Goal: Task Accomplishment & Management: Use online tool/utility

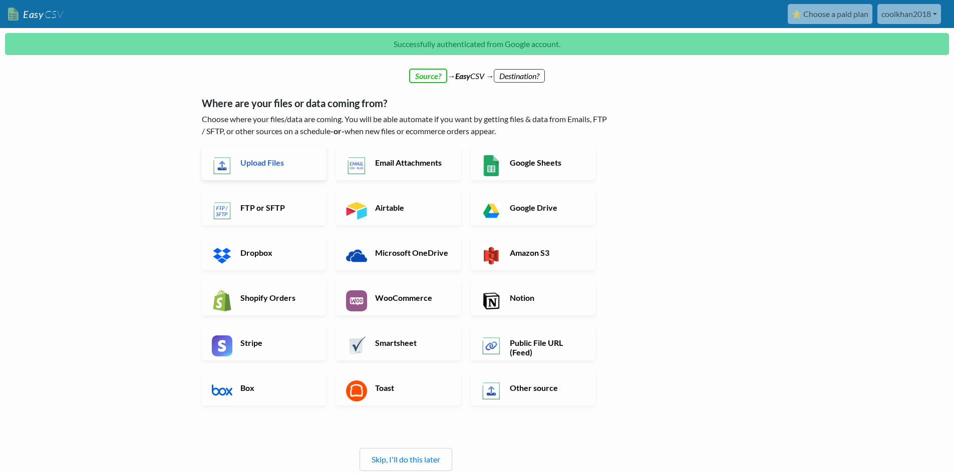
click at [286, 164] on h6 "Upload Files" at bounding box center [277, 163] width 79 height 10
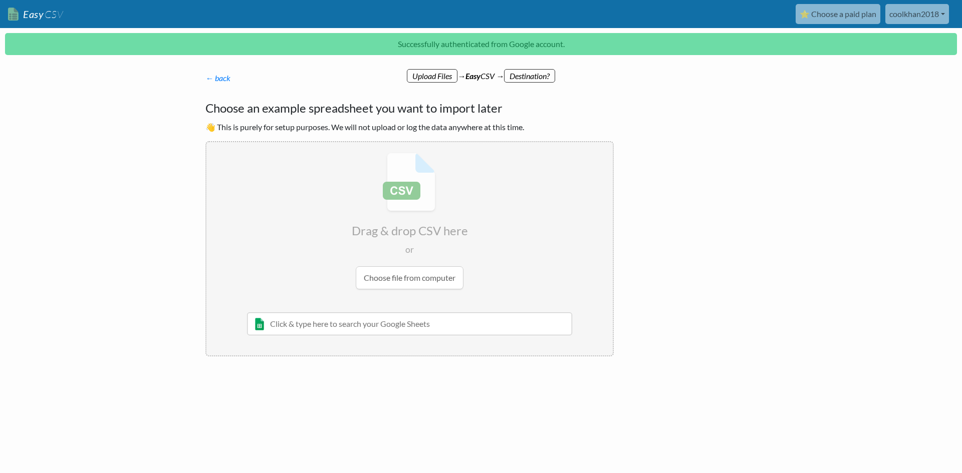
click at [372, 323] on input "text" at bounding box center [409, 324] width 325 height 23
click at [428, 280] on input "file" at bounding box center [409, 221] width 406 height 158
click at [212, 80] on link "← back" at bounding box center [217, 78] width 25 height 10
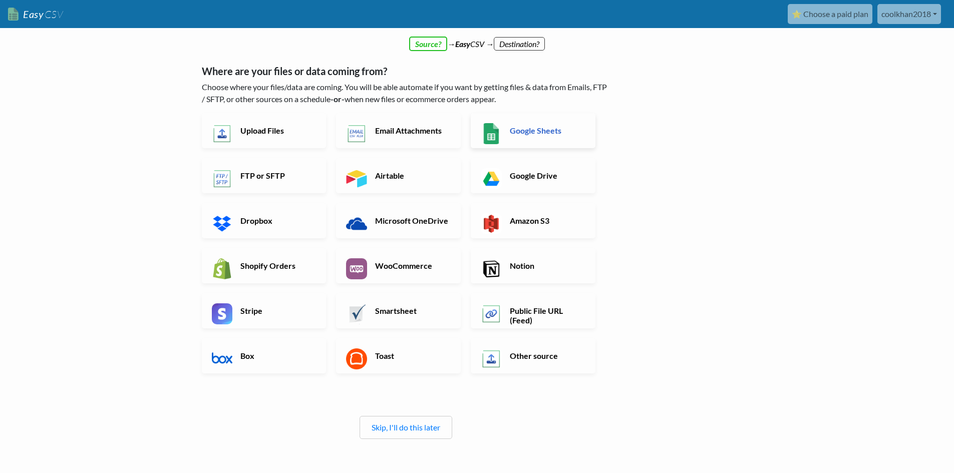
click at [520, 129] on h6 "Google Sheets" at bounding box center [546, 131] width 79 height 10
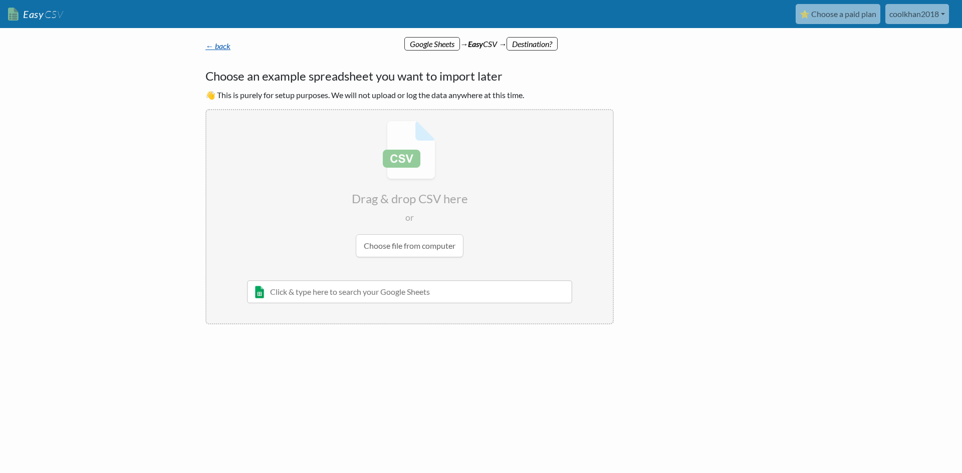
click at [211, 48] on link "← back" at bounding box center [217, 46] width 25 height 10
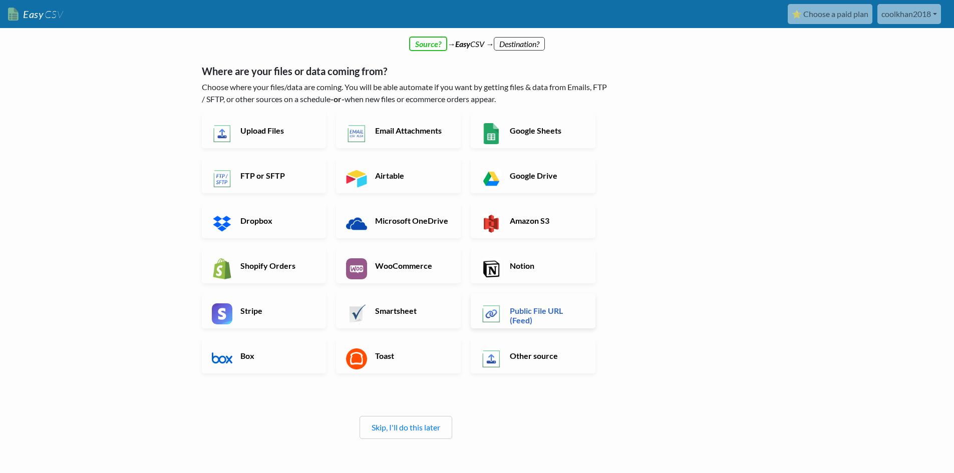
click at [530, 325] on h6 "Public File URL (Feed)" at bounding box center [546, 315] width 79 height 19
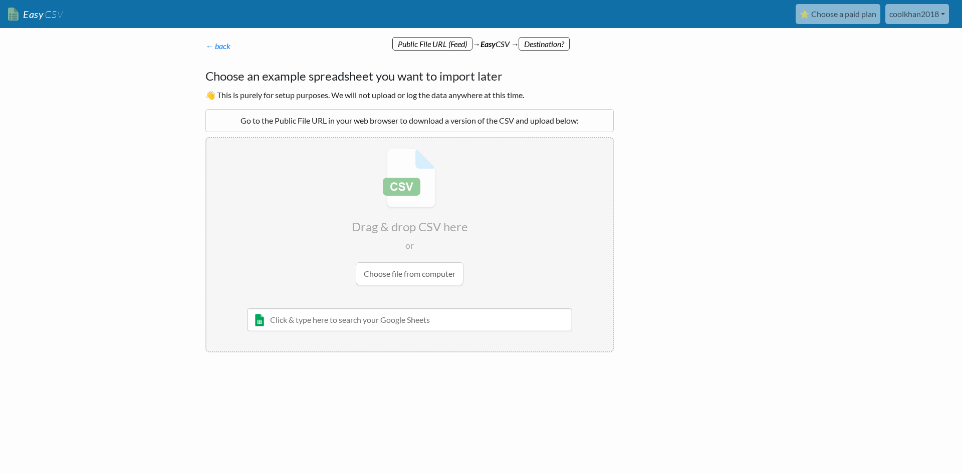
click at [431, 274] on input "file" at bounding box center [409, 217] width 406 height 158
click at [206, 47] on link "← back" at bounding box center [217, 46] width 25 height 10
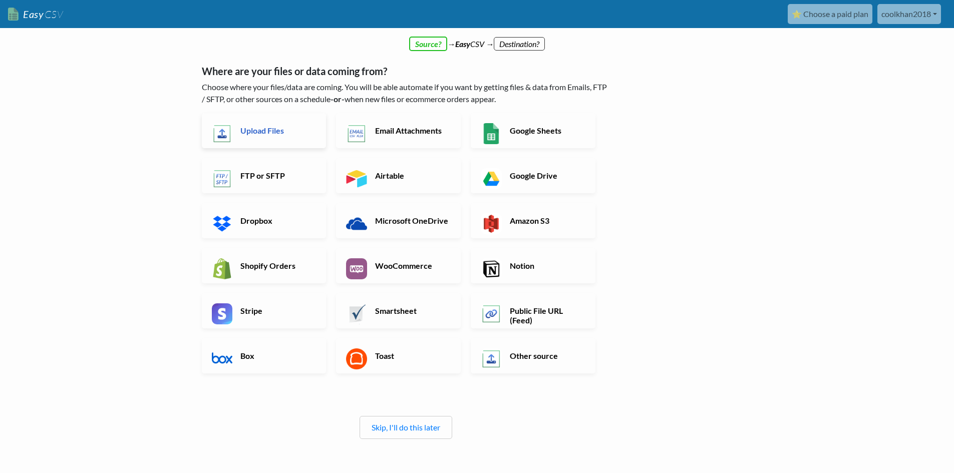
click at [258, 136] on link "Upload Files" at bounding box center [264, 130] width 125 height 35
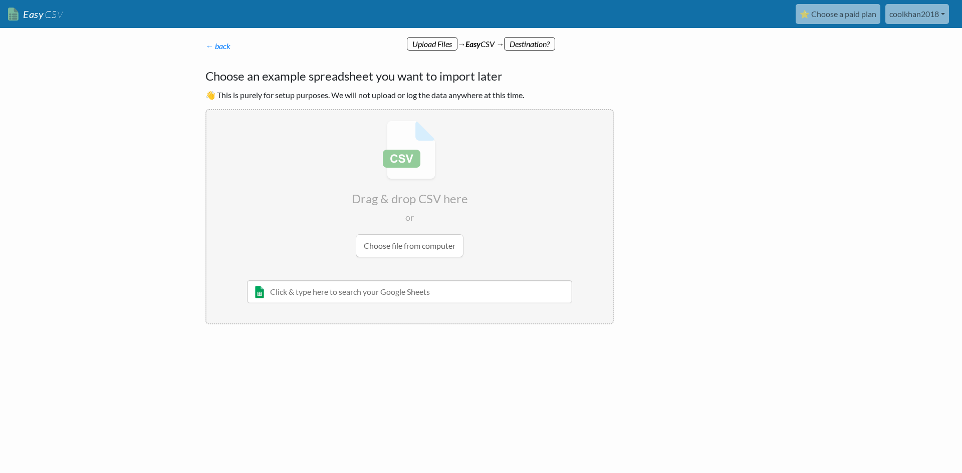
click at [376, 252] on input "file" at bounding box center [409, 189] width 406 height 158
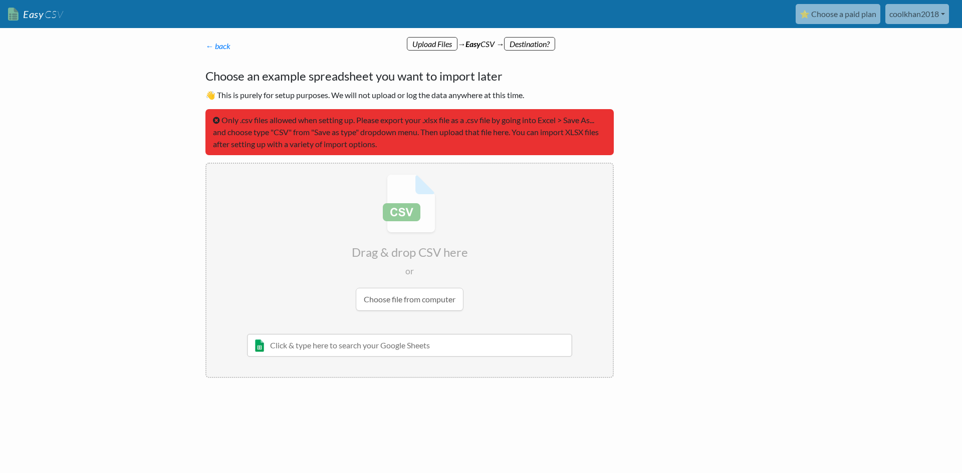
click at [399, 291] on input "file" at bounding box center [409, 243] width 406 height 158
type input "C:\fakepath\Pet_Stores_USA_Products csv.csv"
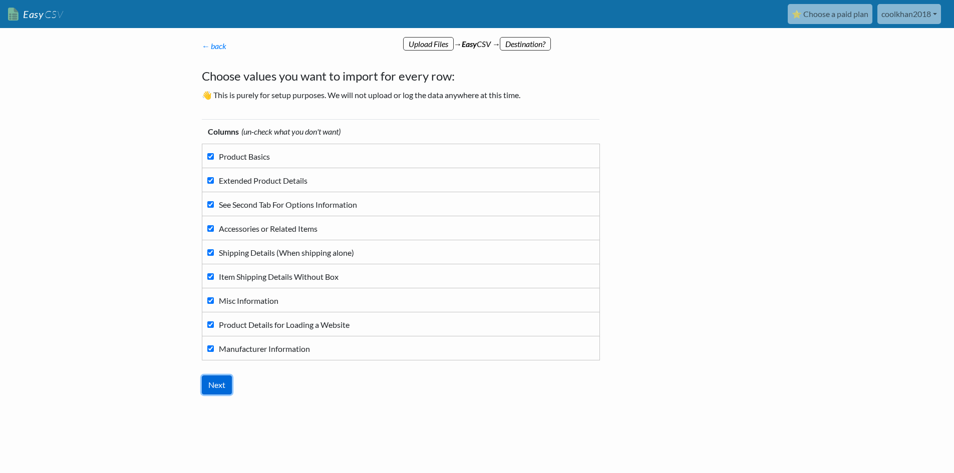
click at [214, 384] on input "Next" at bounding box center [217, 385] width 30 height 19
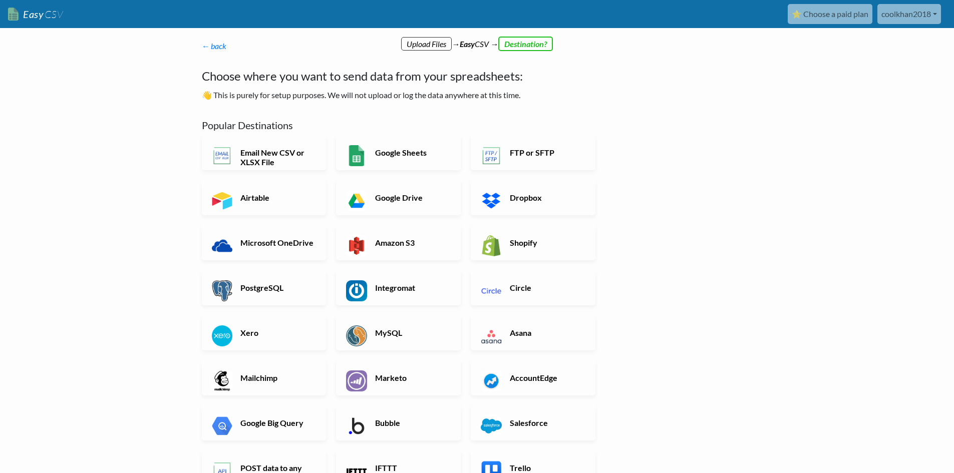
click at [530, 42] on p "← back Thanks for signing up! Set up your Import Flow and Upload Page in 1 minu…" at bounding box center [406, 46] width 408 height 12
click at [281, 157] on h6 "Email New CSV or XLSX File" at bounding box center [277, 157] width 79 height 19
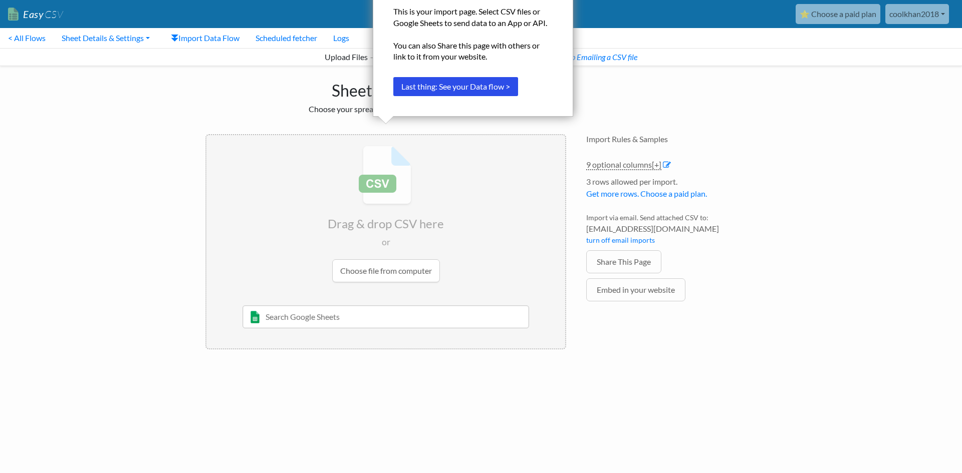
click at [445, 90] on button "Last thing: See your Data flow >" at bounding box center [455, 86] width 125 height 19
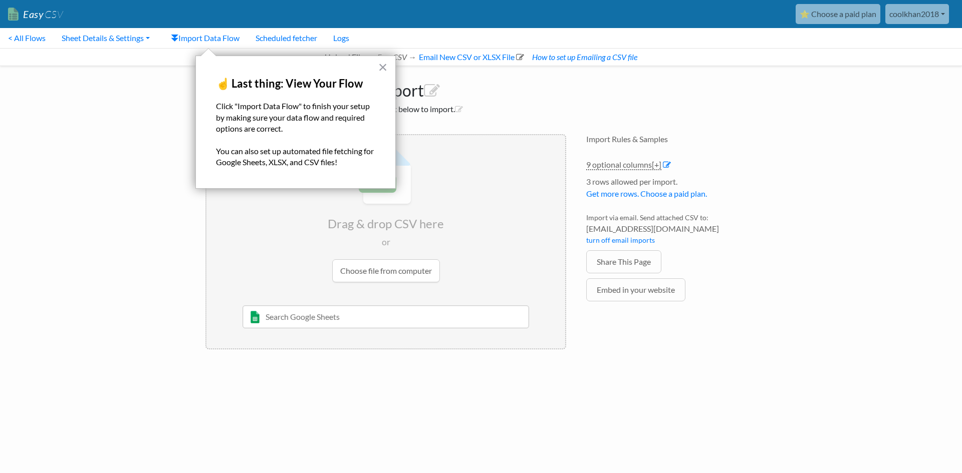
click at [380, 68] on button "×" at bounding box center [383, 67] width 10 height 16
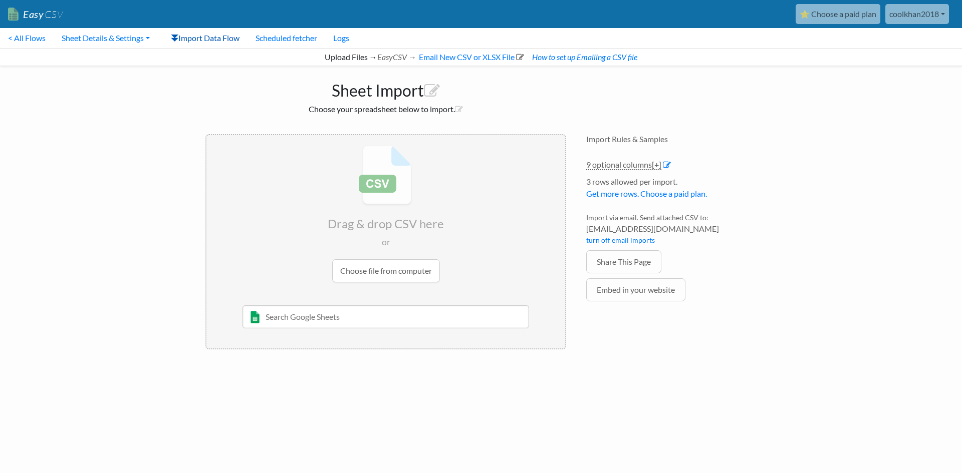
click at [227, 37] on link "Import Data Flow" at bounding box center [205, 38] width 85 height 20
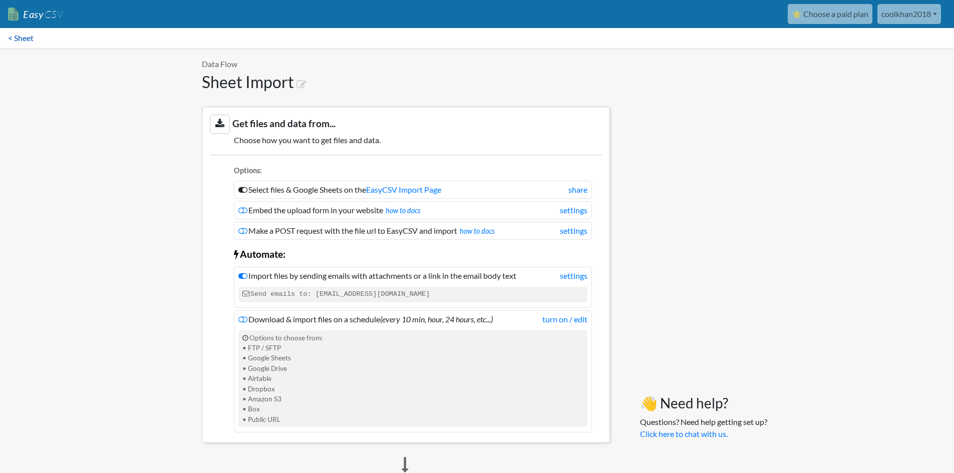
click at [19, 42] on link "< Sheet" at bounding box center [21, 38] width 42 height 20
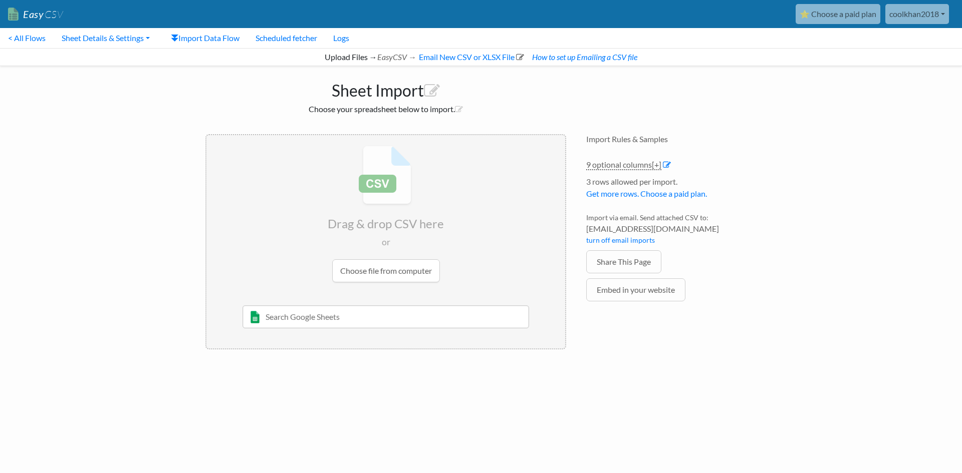
click at [364, 276] on input "file" at bounding box center [385, 214] width 359 height 158
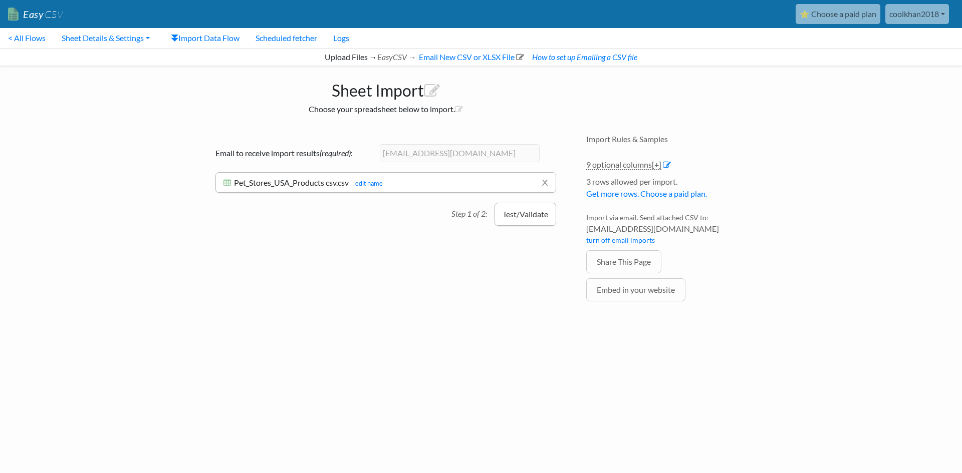
click at [513, 220] on button "Test/Validate" at bounding box center [525, 214] width 62 height 23
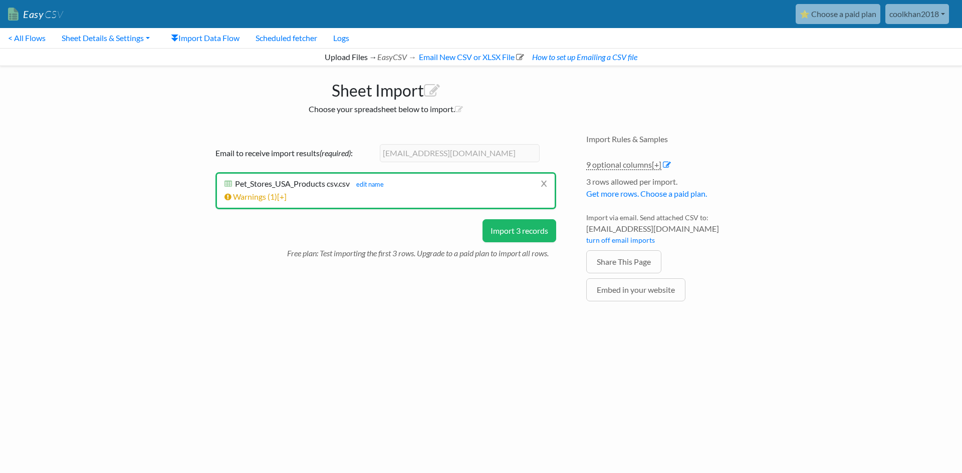
click at [517, 231] on button "Import 3 records" at bounding box center [519, 230] width 74 height 23
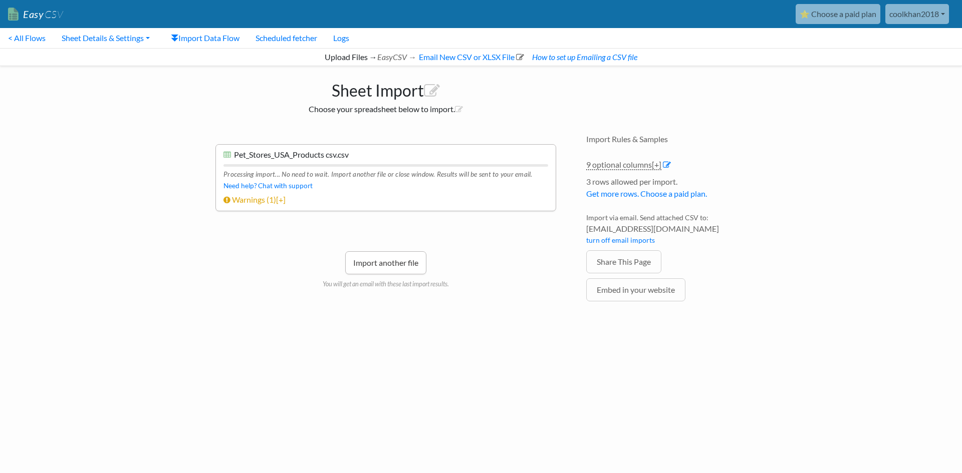
click at [410, 262] on link "Import another file" at bounding box center [385, 262] width 81 height 23
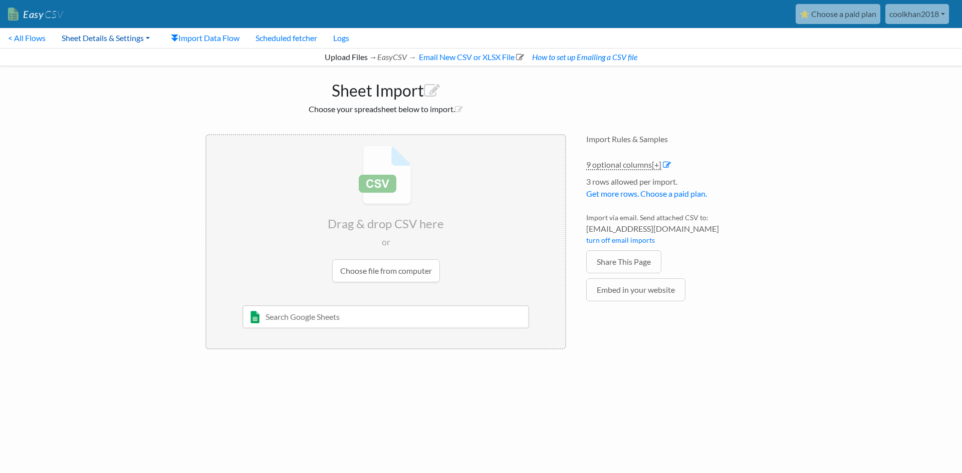
click at [135, 38] on link "Sheet Details & Settings" at bounding box center [106, 38] width 104 height 20
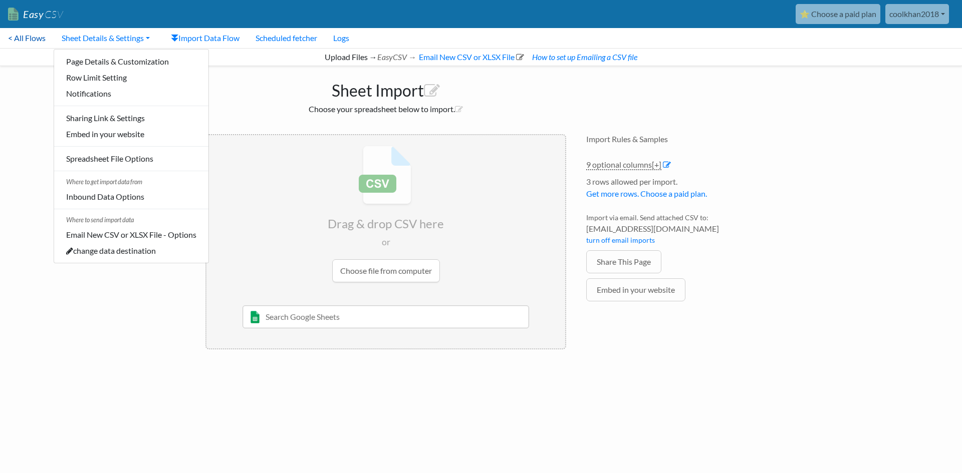
click at [21, 42] on link "< All Flows" at bounding box center [27, 38] width 54 height 20
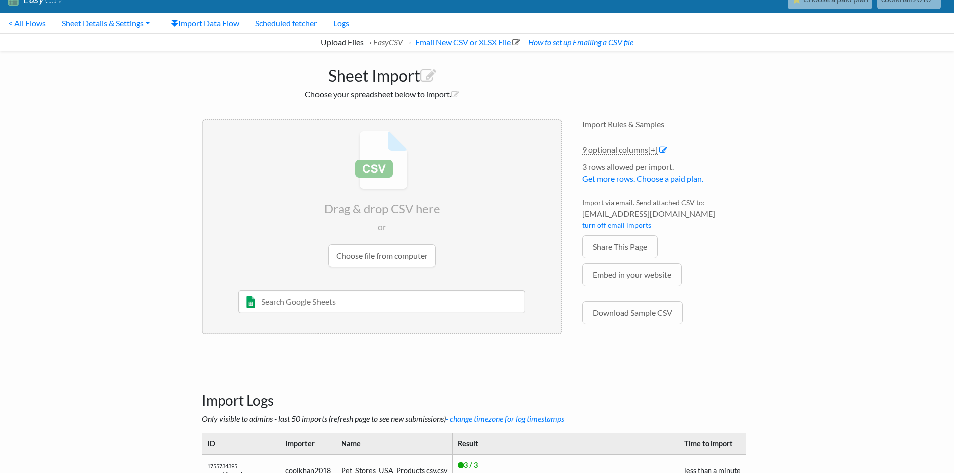
scroll to position [17, 0]
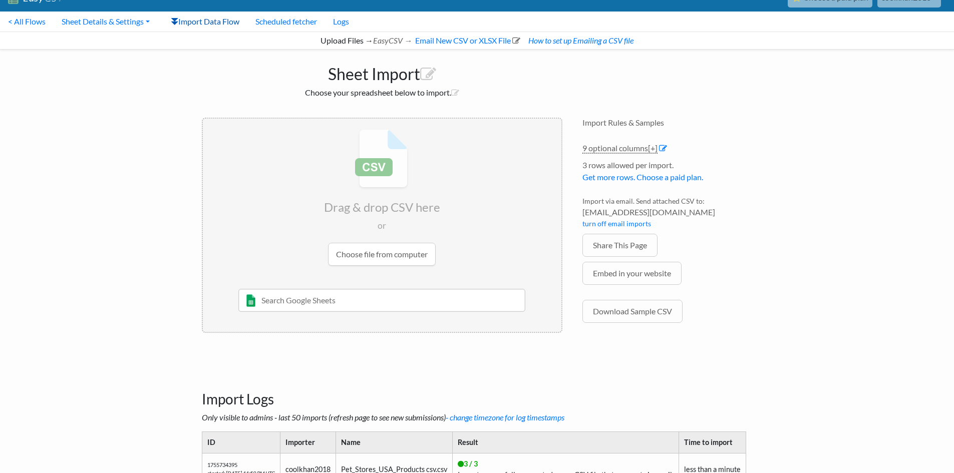
click at [189, 17] on link "Import Data Flow" at bounding box center [205, 22] width 85 height 20
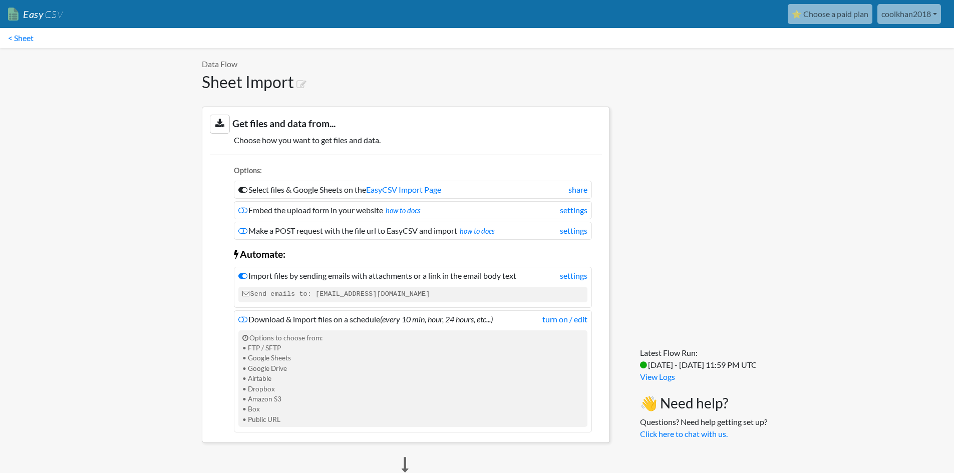
click at [11, 17] on link "Easy CSV" at bounding box center [35, 14] width 55 height 21
